Goal: Task Accomplishment & Management: Manage account settings

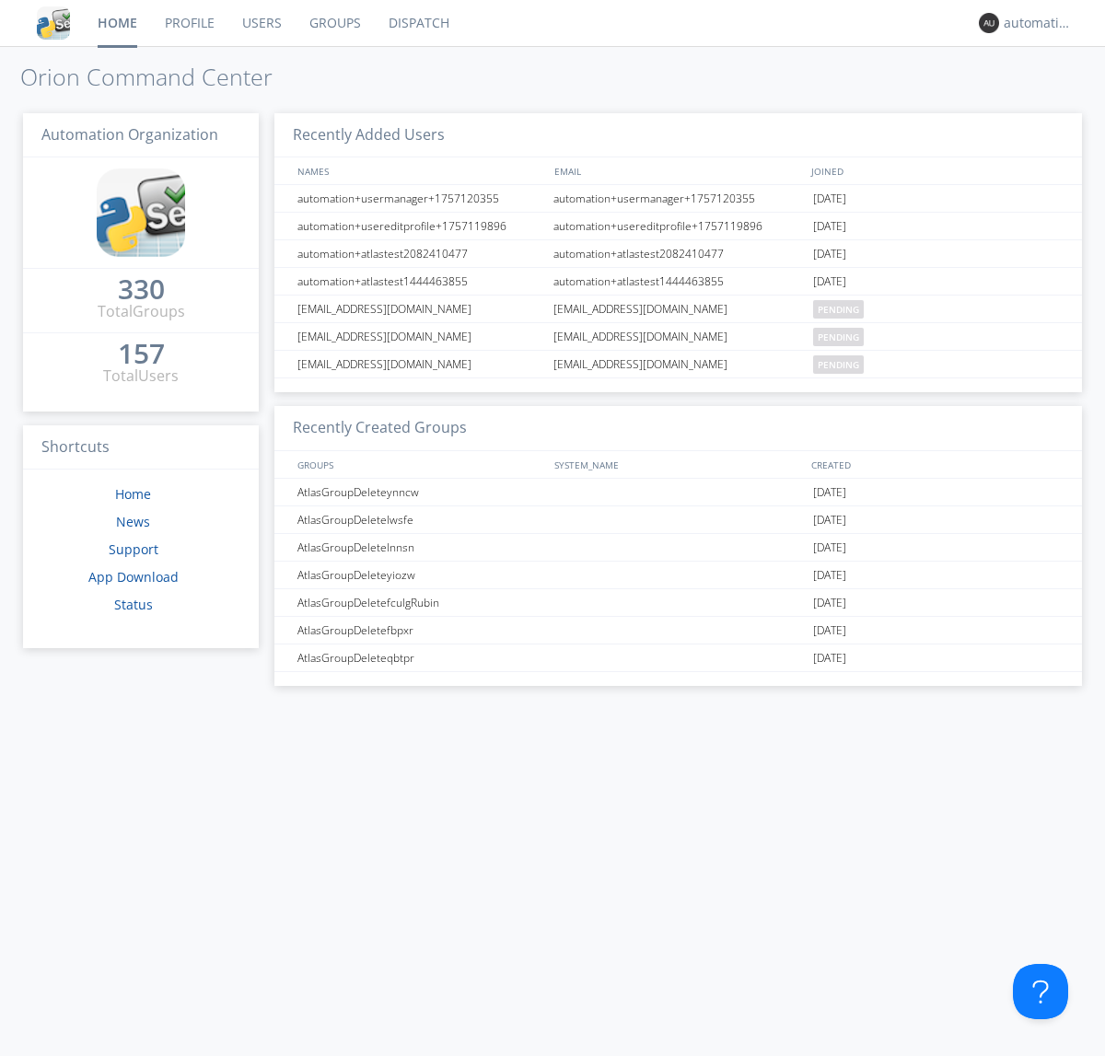
click at [417, 23] on link "Dispatch" at bounding box center [419, 23] width 88 height 46
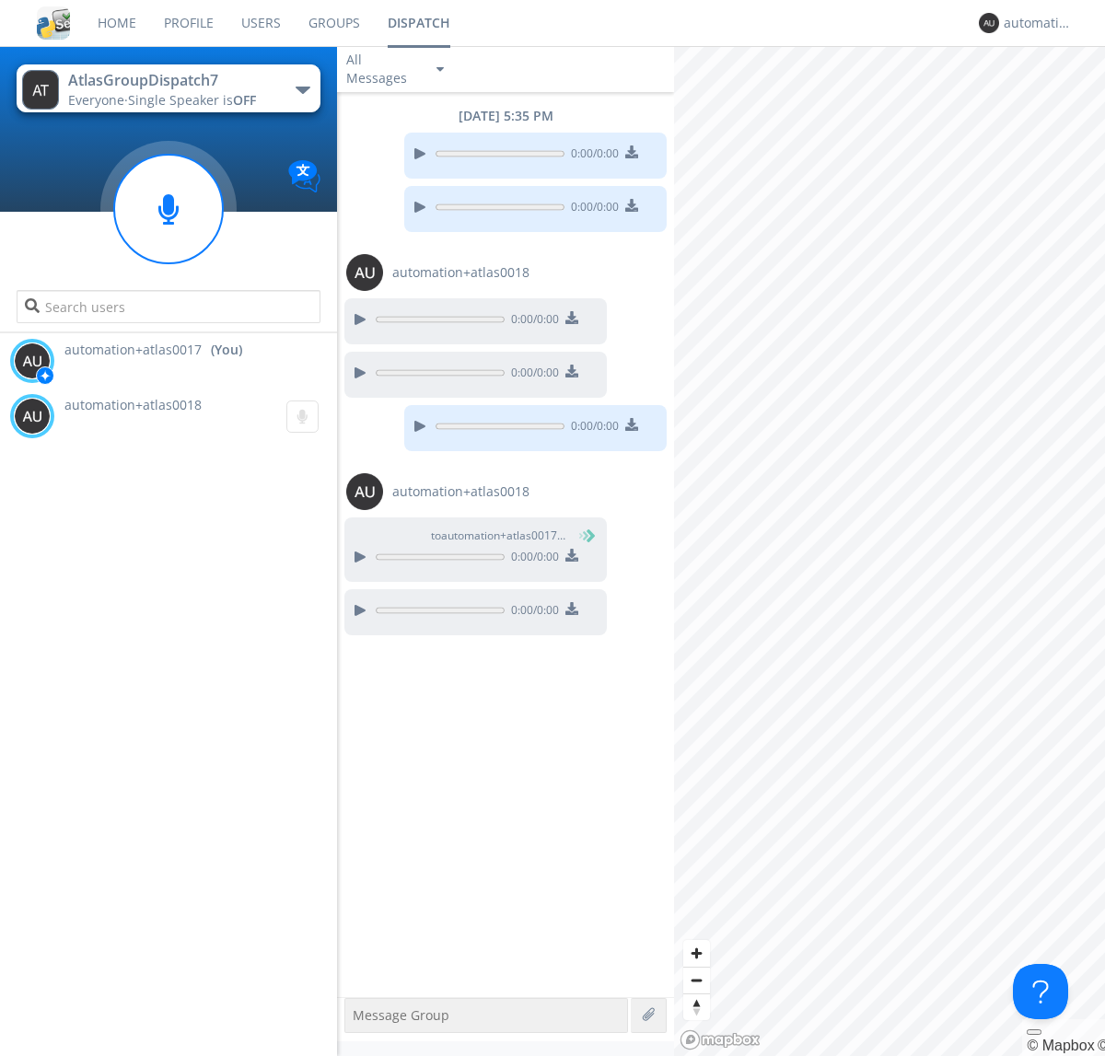
click at [571, 610] on img at bounding box center [571, 608] width 13 height 13
click at [1033, 23] on div "automation+atlas0017" at bounding box center [1038, 23] width 69 height 18
click at [1047, 97] on div "Log Out" at bounding box center [1047, 97] width 95 height 33
